Goal: Check status: Check status

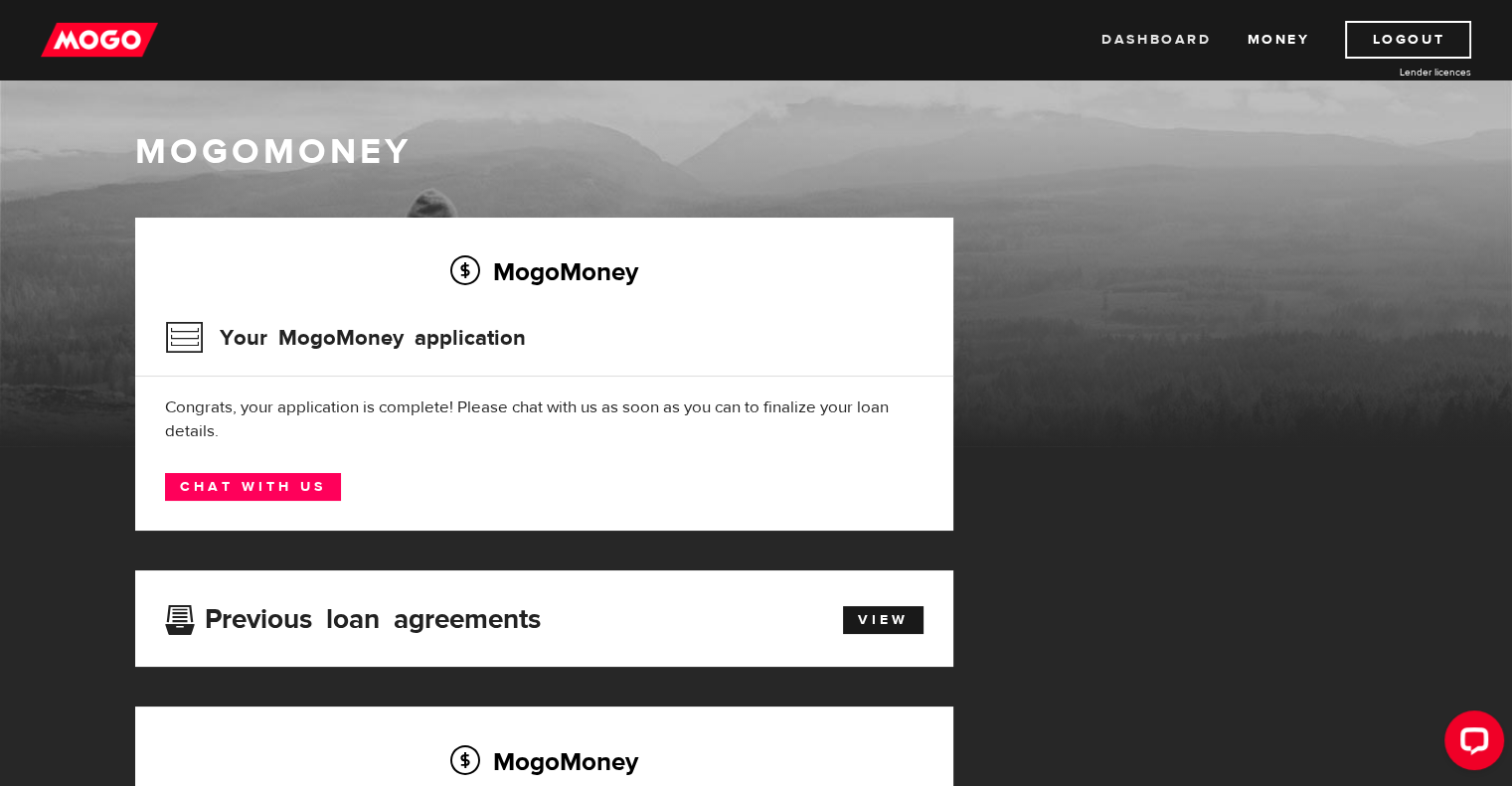
click at [1129, 35] on link "Dashboard" at bounding box center [1155, 40] width 109 height 38
click at [1168, 41] on link "Dashboard" at bounding box center [1155, 40] width 109 height 38
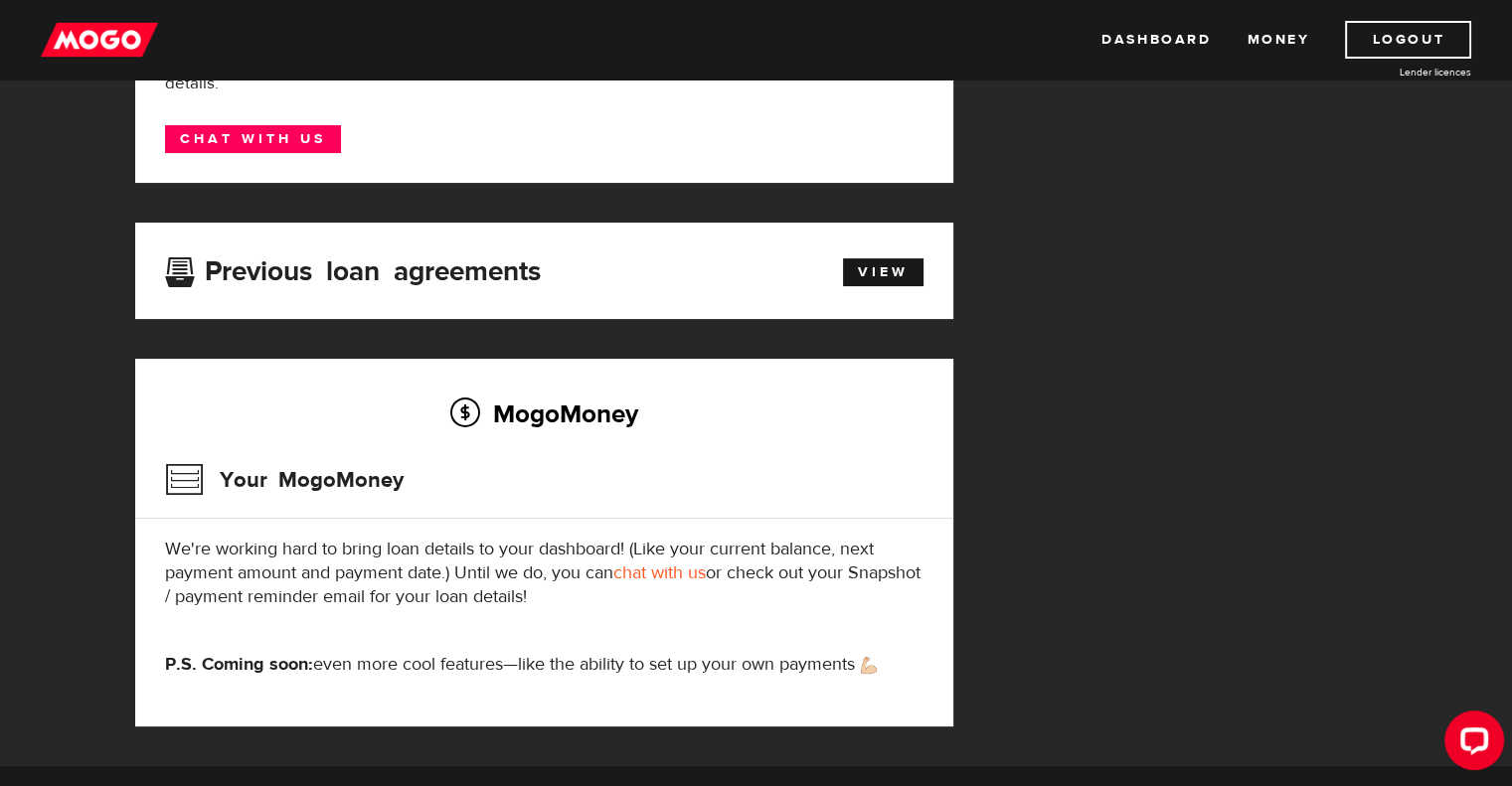
scroll to position [357, 0]
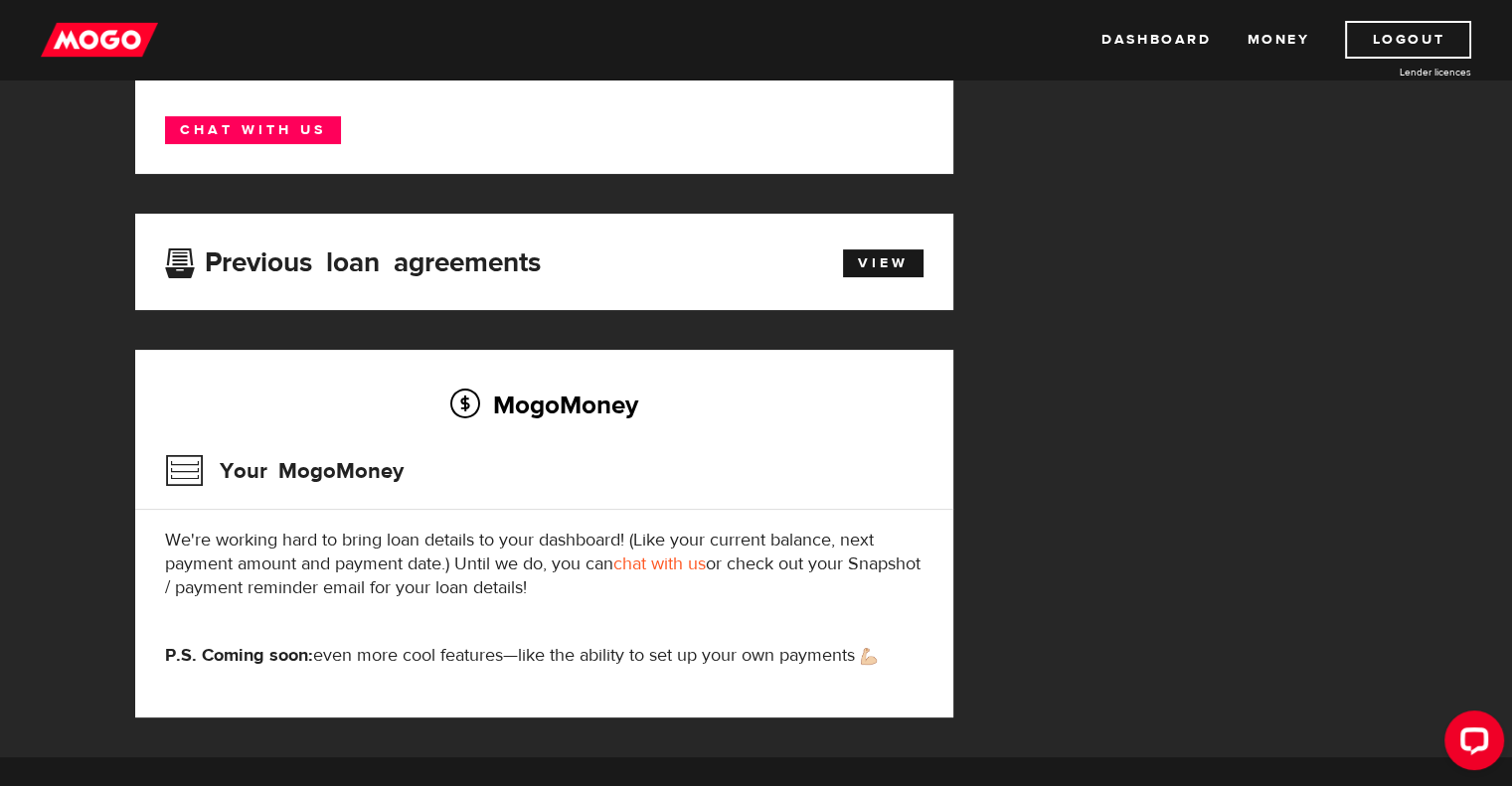
click at [875, 248] on div "View" at bounding box center [872, 261] width 131 height 34
click at [872, 262] on link "View" at bounding box center [883, 264] width 81 height 28
click at [1480, 743] on icon "Open LiveChat chat widget" at bounding box center [1474, 740] width 19 height 13
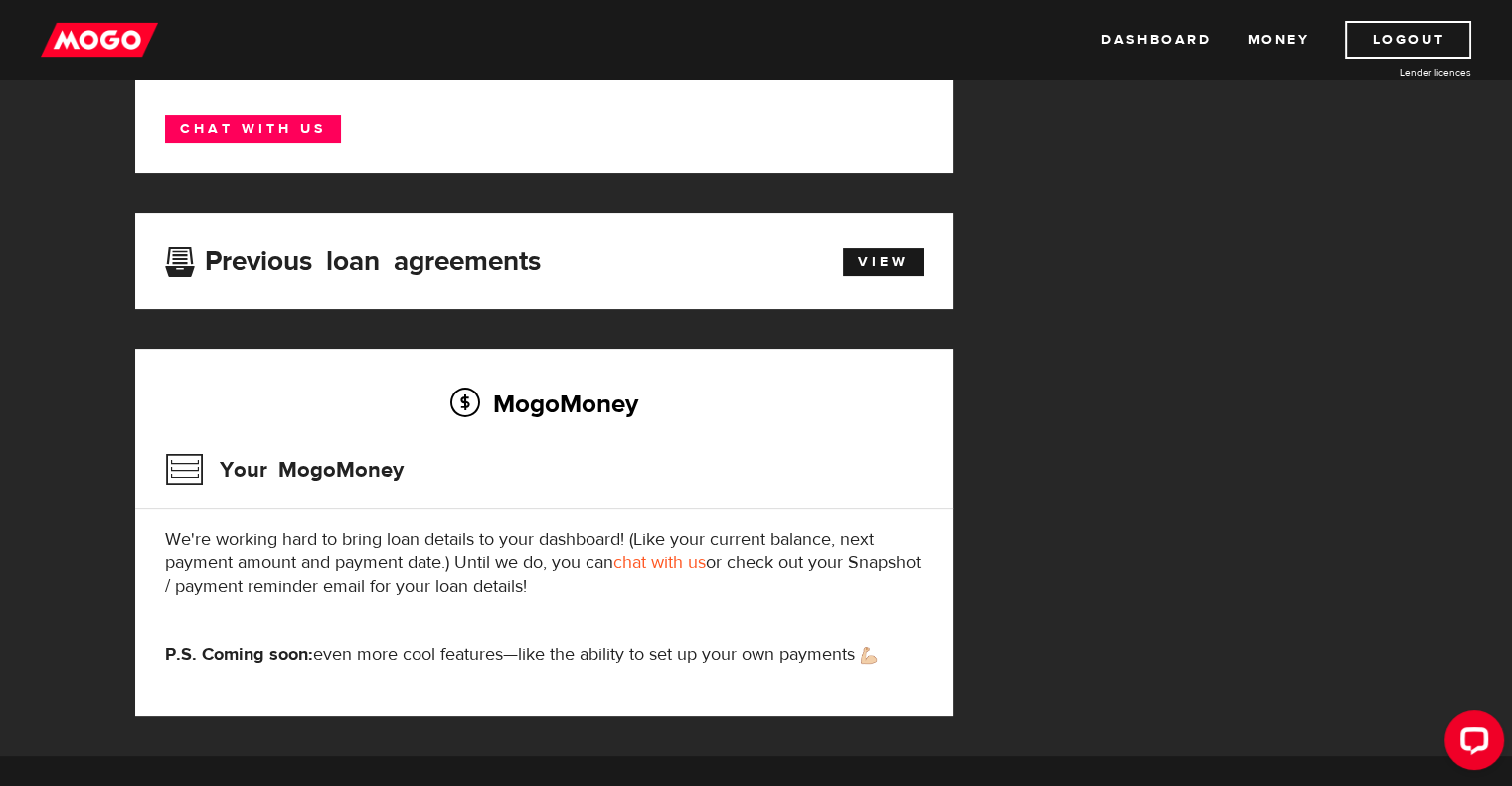
scroll to position [515, 0]
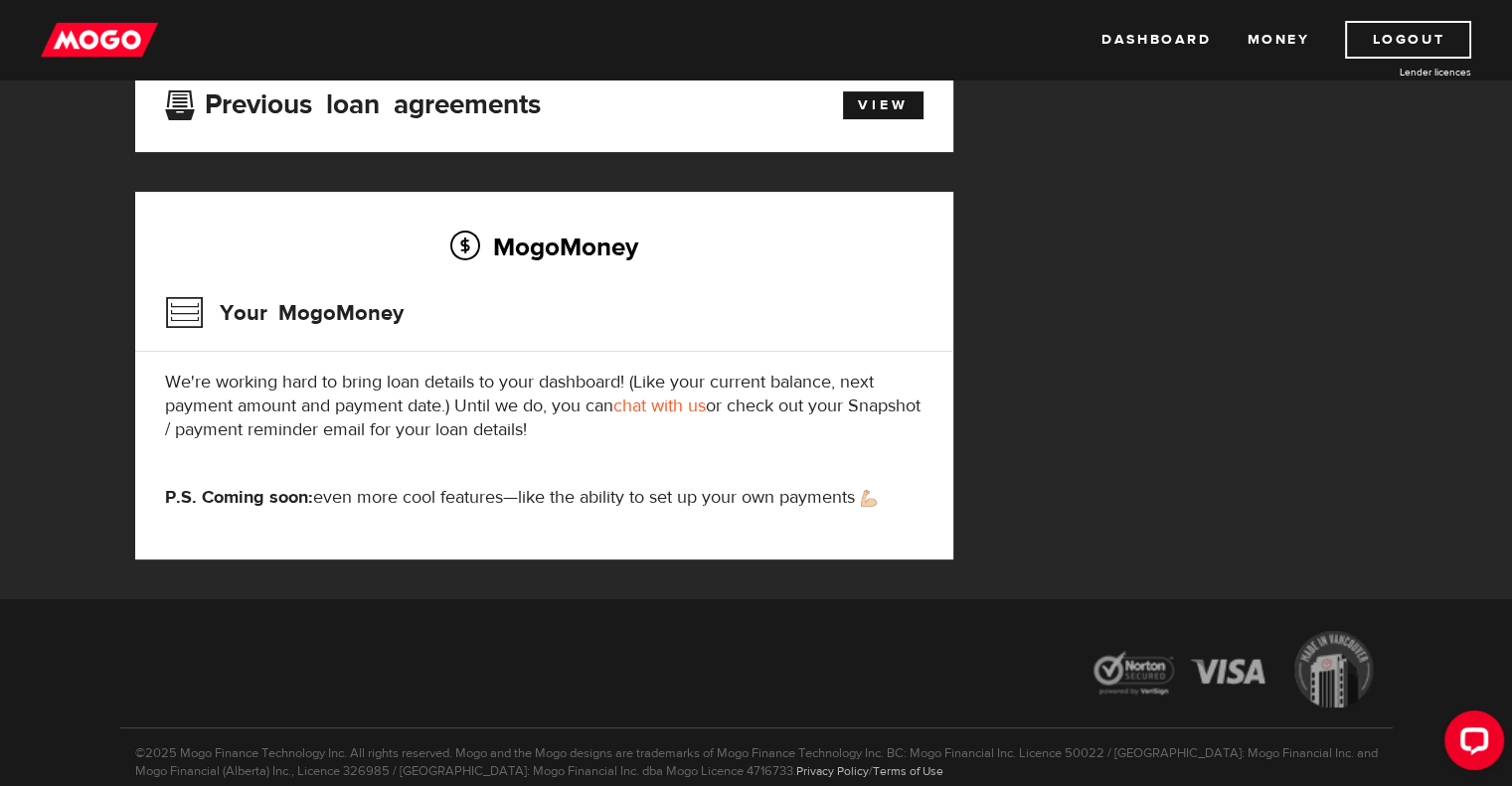
click at [1137, 276] on div "MogoMoney Your MogoMoney application Expired Your MogoMoney credit decision has…" at bounding box center [756, 151] width 1272 height 897
